Goal: Navigation & Orientation: Find specific page/section

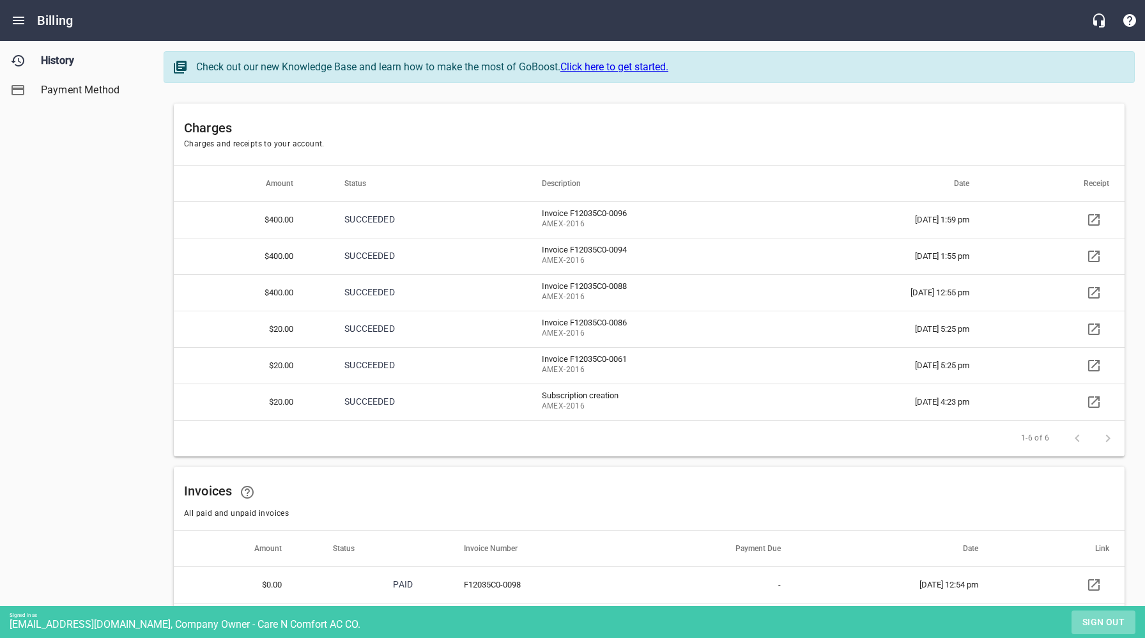
click at [1104, 622] on span "Sign out" at bounding box center [1104, 622] width 54 height 16
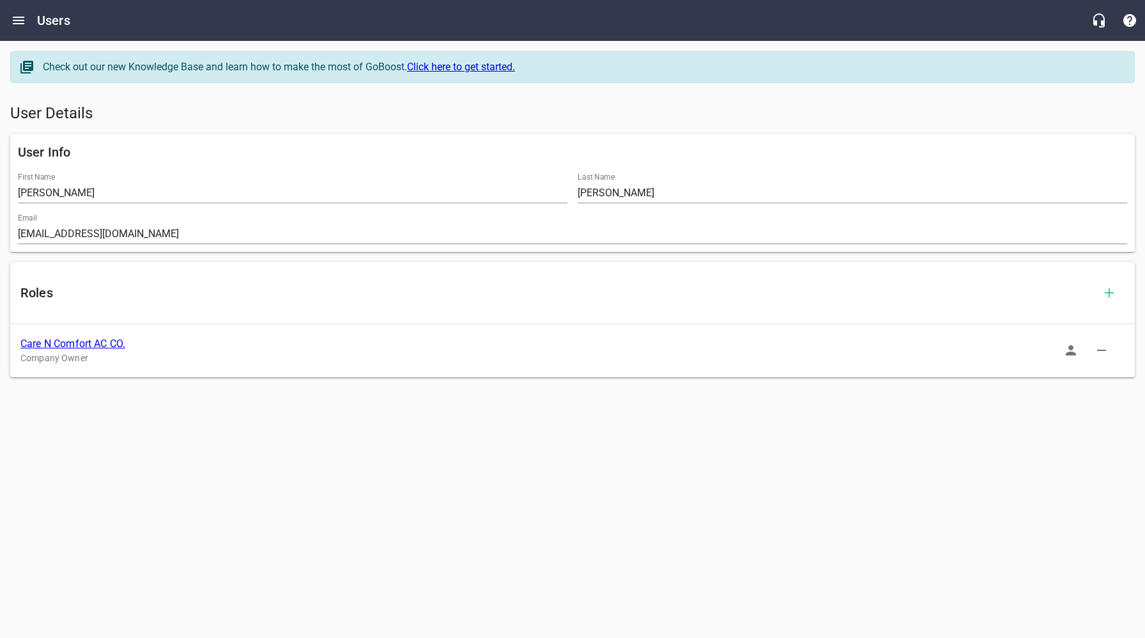
click at [92, 346] on link "Care N Comfort AC CO." at bounding box center [72, 343] width 105 height 12
